Goal: Task Accomplishment & Management: Manage account settings

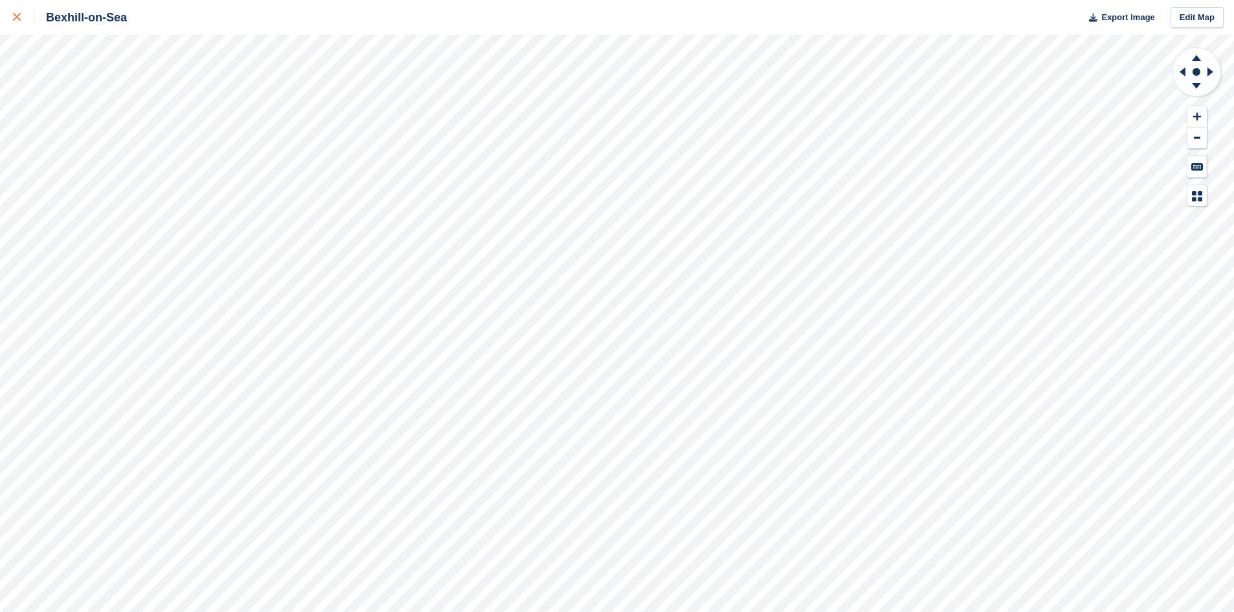
click at [20, 12] on div at bounding box center [23, 18] width 21 height 16
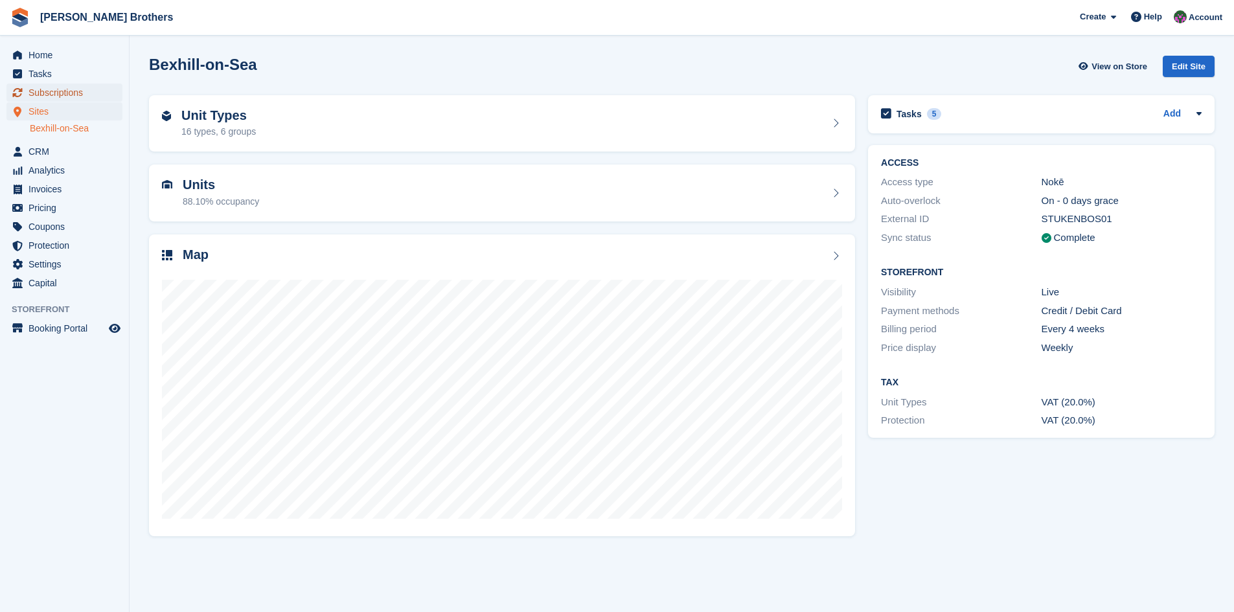
click at [67, 91] on span "Subscriptions" at bounding box center [67, 93] width 78 height 18
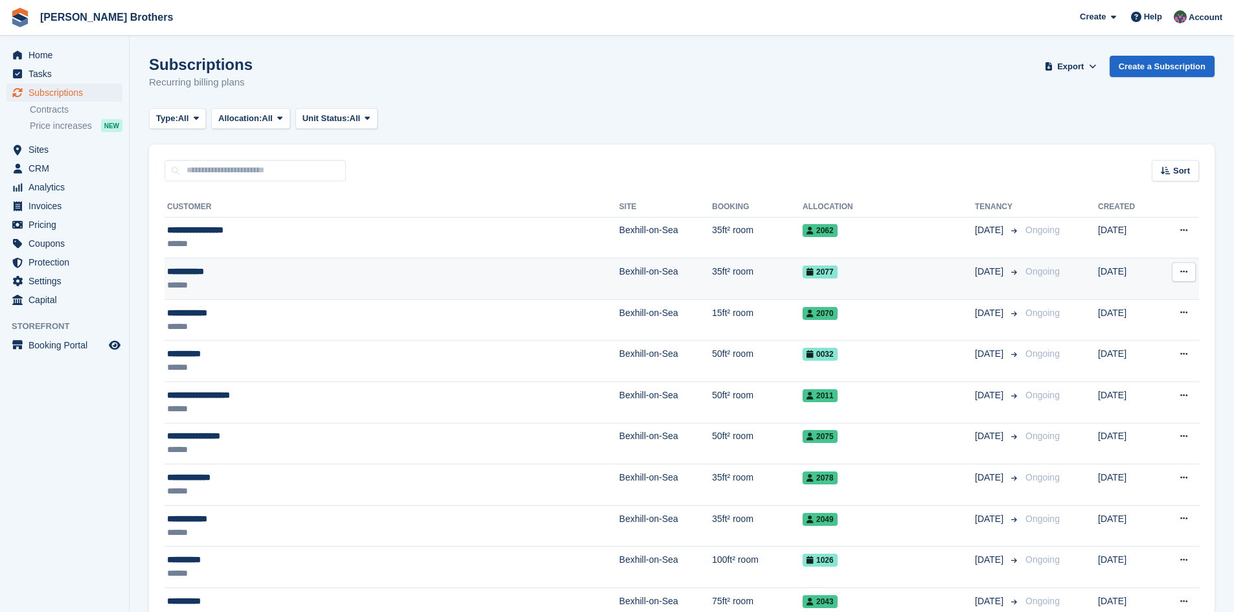
click at [205, 275] on div "**********" at bounding box center [310, 272] width 286 height 14
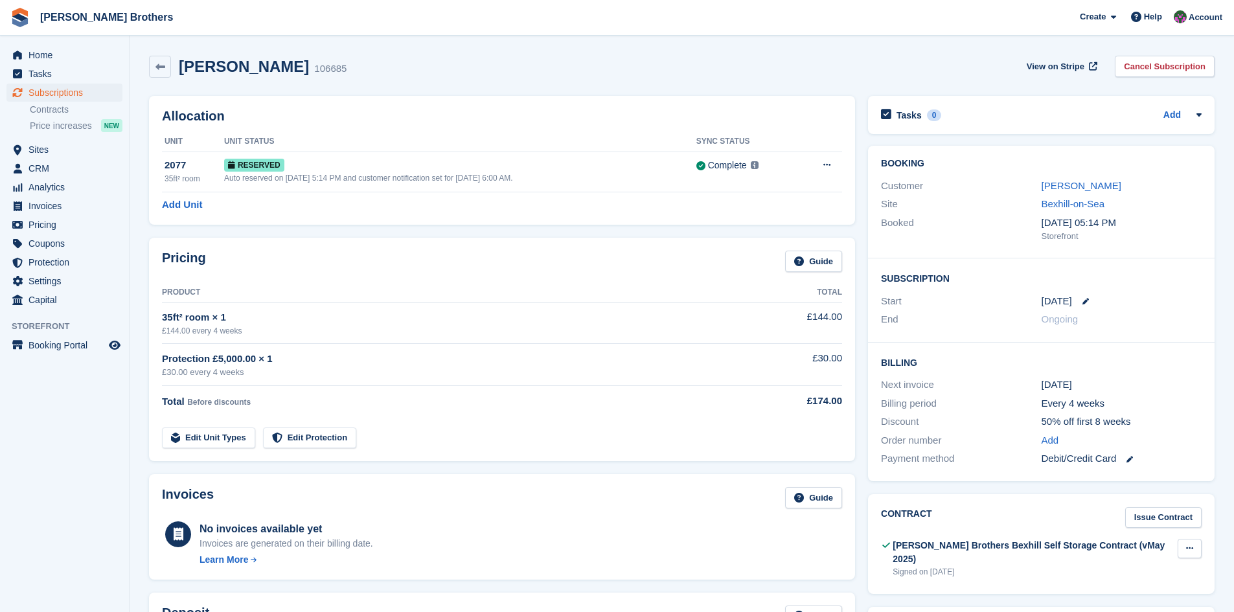
click at [1187, 549] on icon at bounding box center [1189, 548] width 7 height 8
click at [1100, 596] on p "Download" at bounding box center [1139, 590] width 113 height 17
click at [159, 63] on icon at bounding box center [160, 67] width 10 height 10
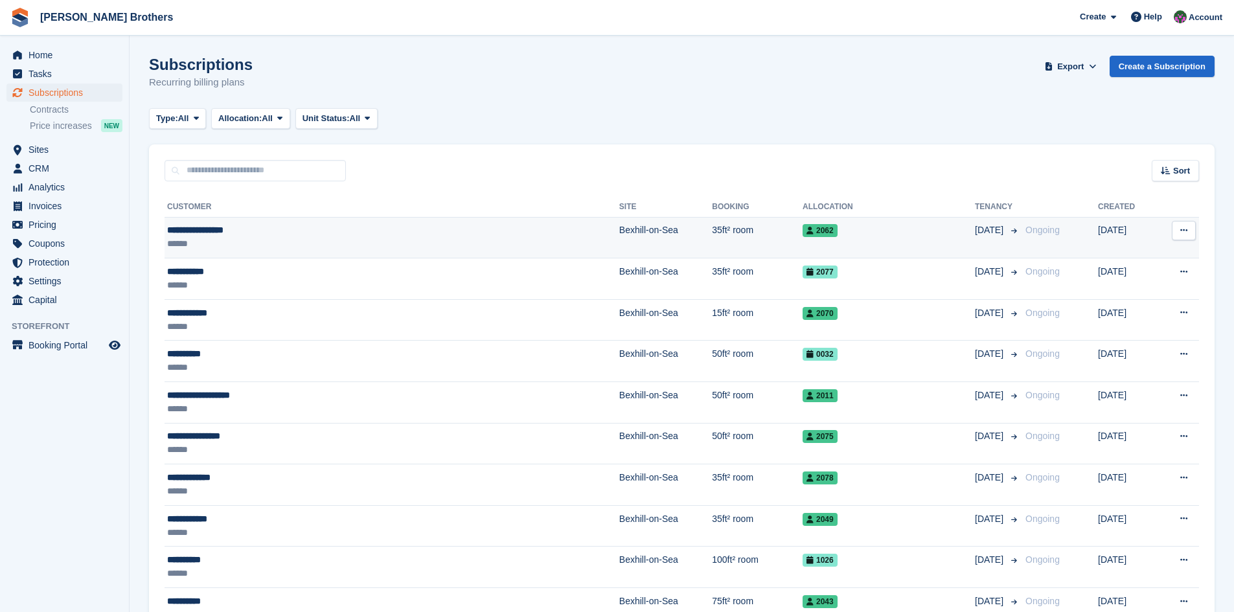
click at [204, 234] on div "**********" at bounding box center [310, 230] width 286 height 14
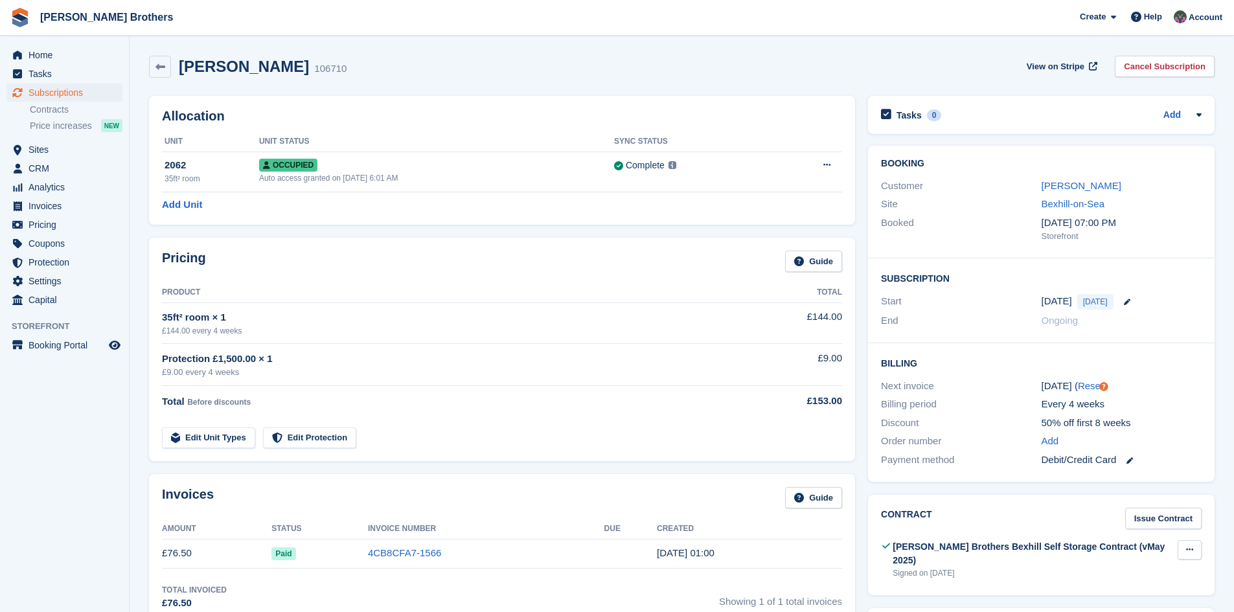
click at [1198, 554] on button at bounding box center [1189, 549] width 24 height 19
click at [1112, 596] on p "Download" at bounding box center [1139, 592] width 113 height 17
click at [37, 57] on span "Home" at bounding box center [67, 55] width 78 height 18
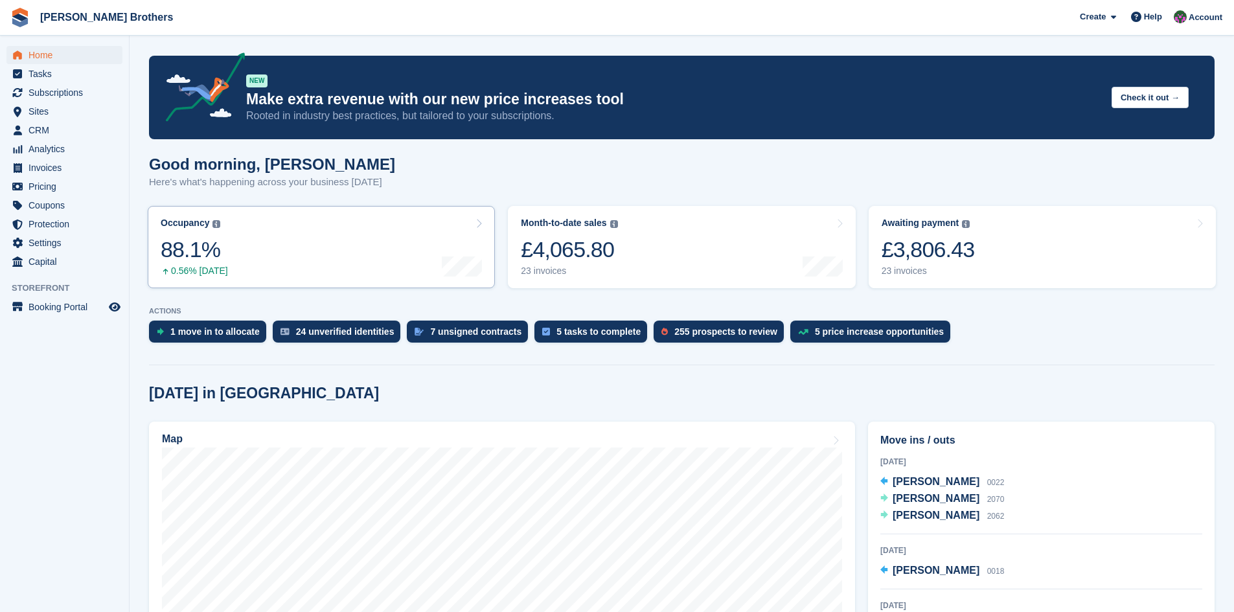
scroll to position [259, 0]
